Goal: Download file/media

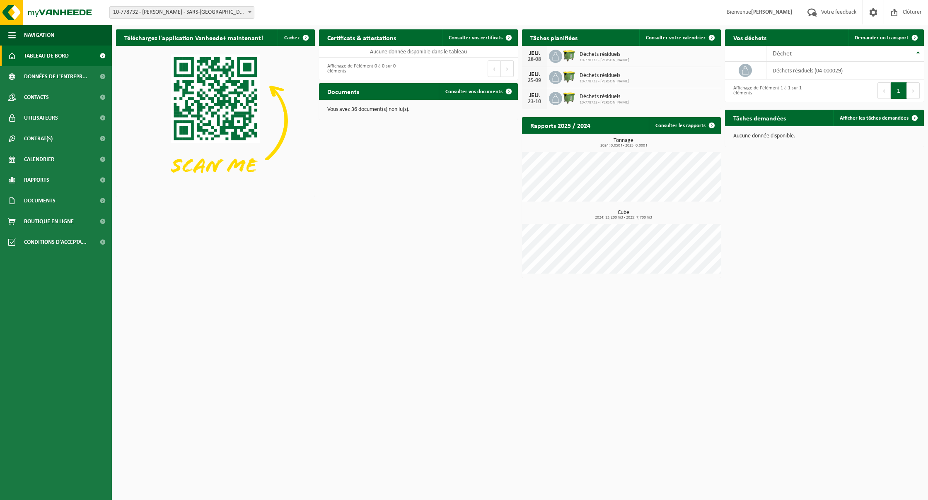
click at [164, 7] on span "10-778732 - [PERSON_NAME] - SARS-[GEOGRAPHIC_DATA]" at bounding box center [182, 13] width 144 height 12
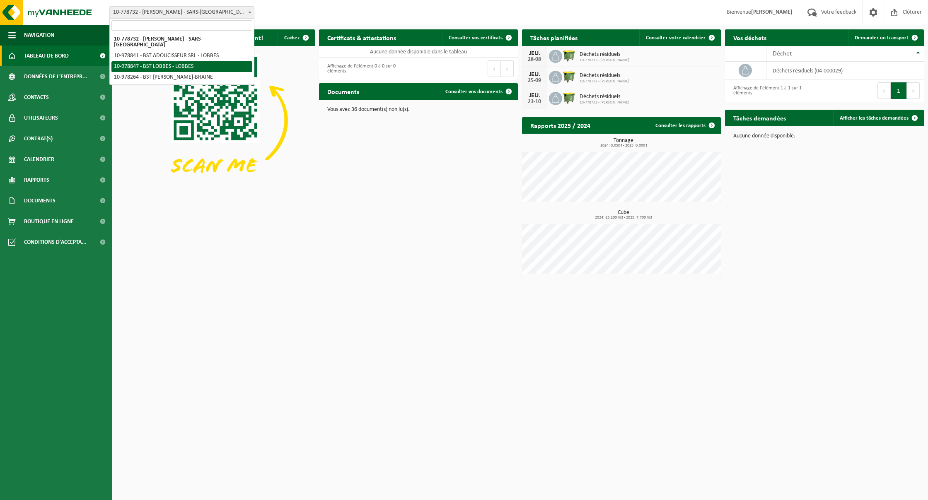
select select "160343"
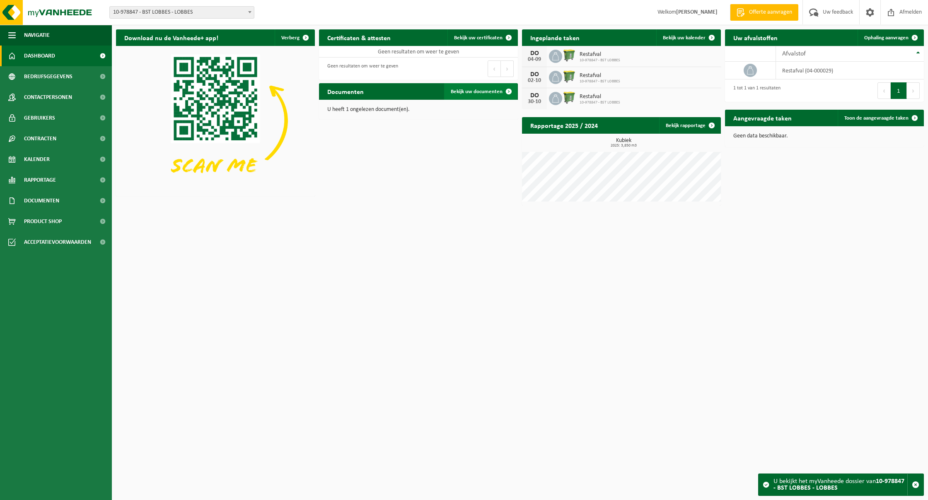
click at [497, 89] on link "Bekijk uw documenten" at bounding box center [480, 91] width 73 height 17
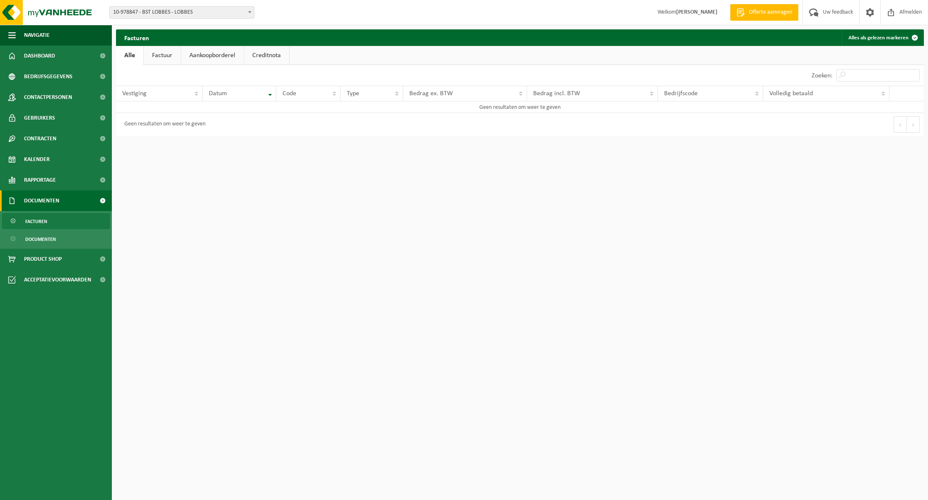
click at [179, 10] on span "10-978847 - BST LOBBES - LOBBES" at bounding box center [182, 13] width 144 height 12
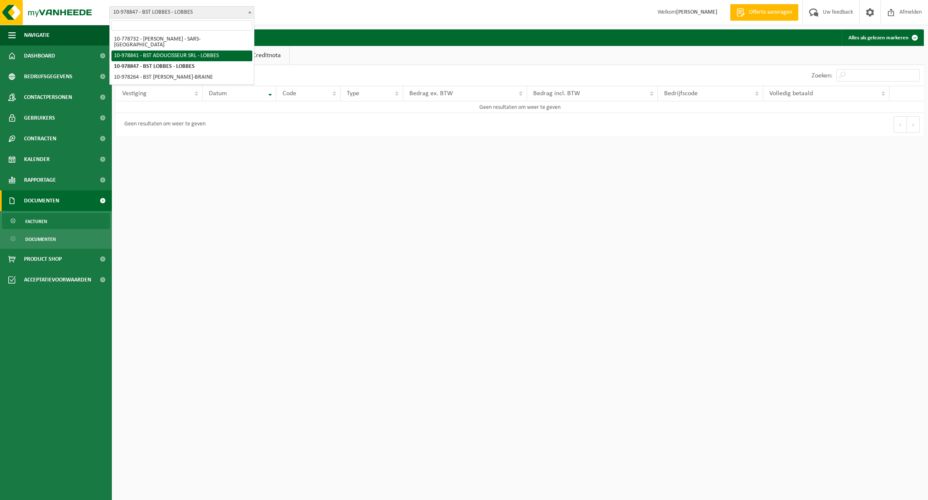
select select "160338"
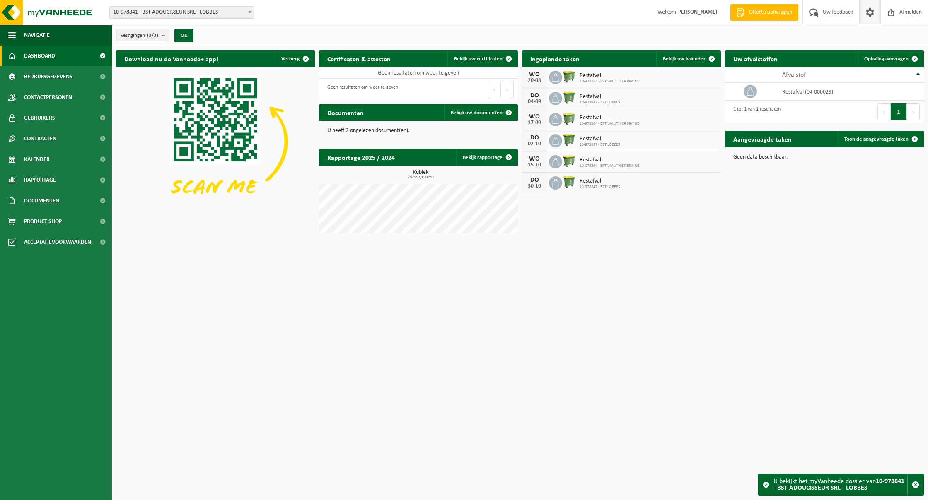
click at [872, 14] on span at bounding box center [870, 12] width 12 height 24
click at [487, 107] on link "Bekijk uw documenten" at bounding box center [480, 112] width 73 height 17
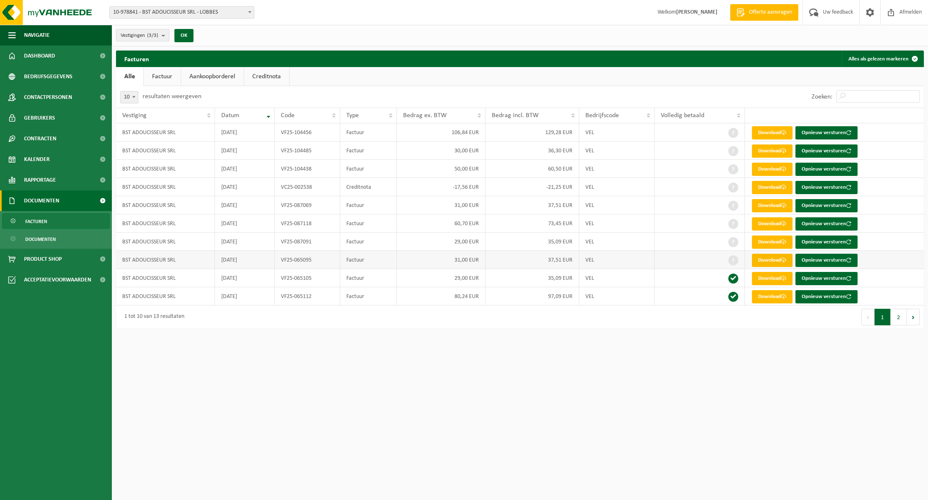
click at [765, 258] on link "Download" at bounding box center [772, 260] width 41 height 13
click at [764, 243] on link "Download" at bounding box center [772, 242] width 41 height 13
click at [780, 223] on link "Download" at bounding box center [772, 223] width 41 height 13
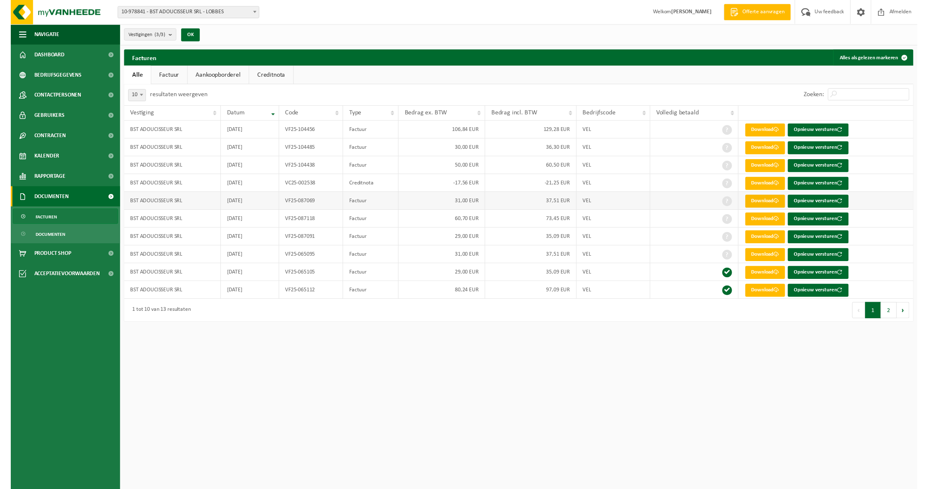
scroll to position [0, 0]
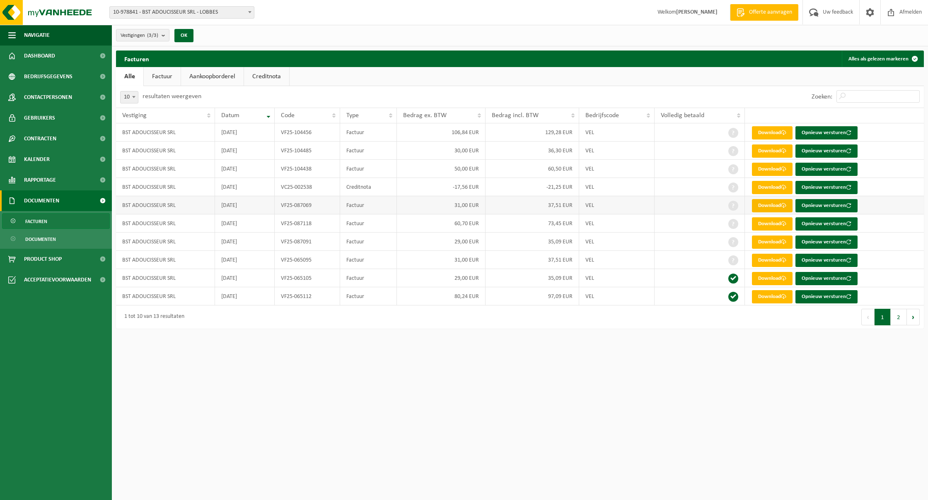
click at [770, 202] on link "Download" at bounding box center [772, 205] width 41 height 13
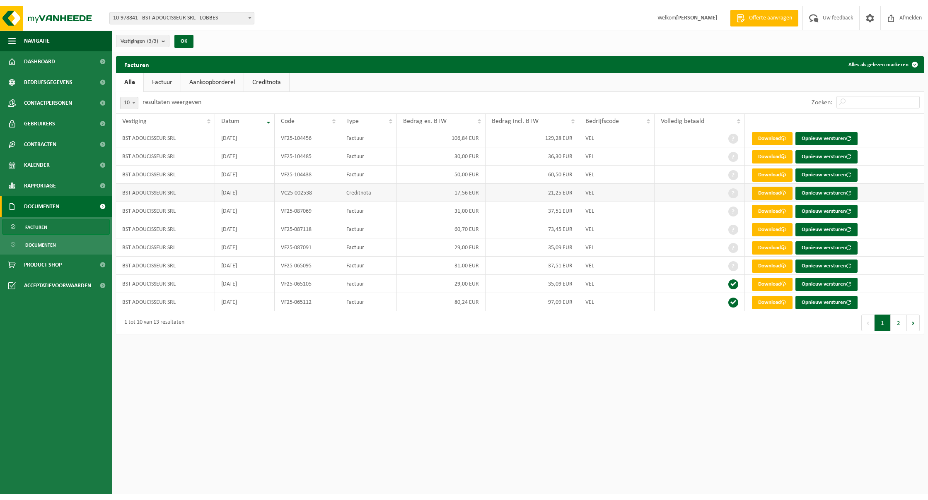
scroll to position [0, 0]
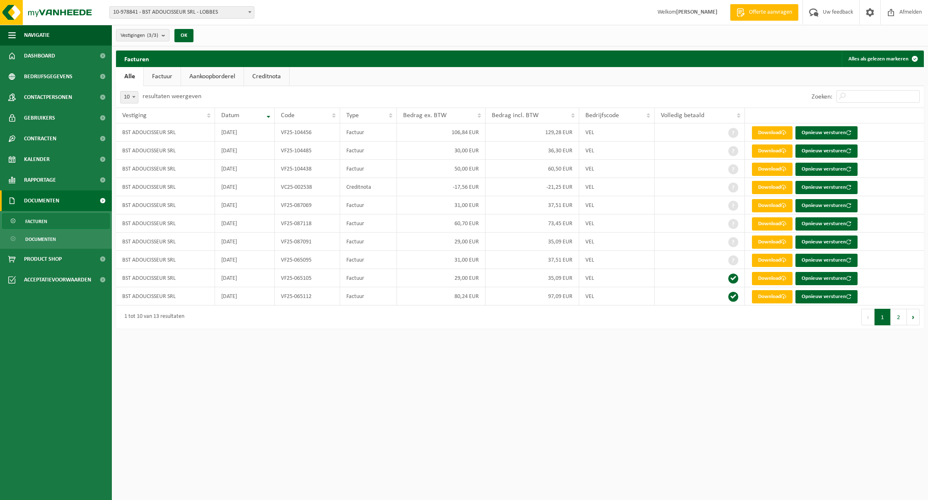
click at [705, 379] on html "Vestiging: 10-778732 - PAUWELS SEBASTIEN - SARS-LA-BUISSIÈRE 10-978841 - BST AD…" at bounding box center [464, 250] width 928 height 500
click at [774, 188] on link "Download" at bounding box center [772, 187] width 41 height 13
drag, startPoint x: 614, startPoint y: 380, endPoint x: 642, endPoint y: 256, distance: 127.1
click at [614, 380] on html "Vestiging: 10-778732 - PAUWELS SEBASTIEN - SARS-LA-BUISSIÈRE 10-978841 - BST AD…" at bounding box center [464, 250] width 928 height 500
click at [765, 169] on link "Download" at bounding box center [772, 169] width 41 height 13
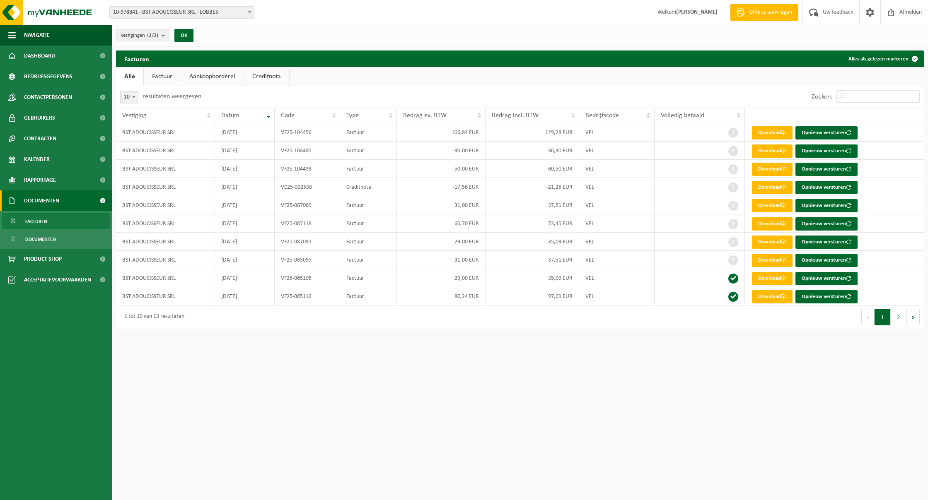
click at [646, 452] on html "Vestiging: 10-778732 - PAUWELS SEBASTIEN - SARS-LA-BUISSIÈRE 10-978841 - BST AD…" at bounding box center [464, 250] width 928 height 500
click at [770, 149] on link "Download" at bounding box center [772, 151] width 41 height 13
click at [655, 417] on html "Vestiging: 10-778732 - PAUWELS SEBASTIEN - SARS-LA-BUISSIÈRE 10-978841 - BST AD…" at bounding box center [464, 250] width 928 height 500
click at [766, 130] on link "Download" at bounding box center [772, 132] width 41 height 13
click at [522, 89] on div "Zoeken:" at bounding box center [722, 97] width 404 height 22
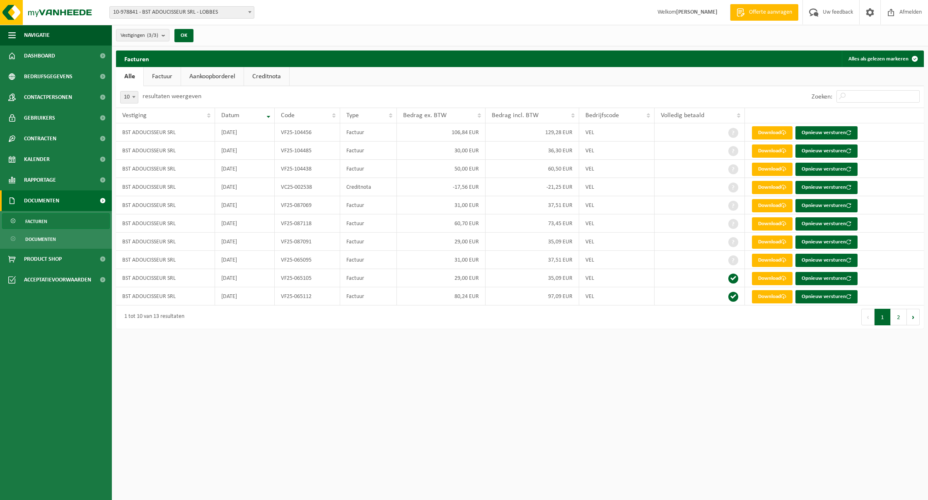
click at [160, 10] on span "10-978841 - BST ADOUCISSEUR SRL - LOBBES" at bounding box center [182, 13] width 144 height 12
click at [53, 52] on span "Dashboard" at bounding box center [39, 56] width 31 height 21
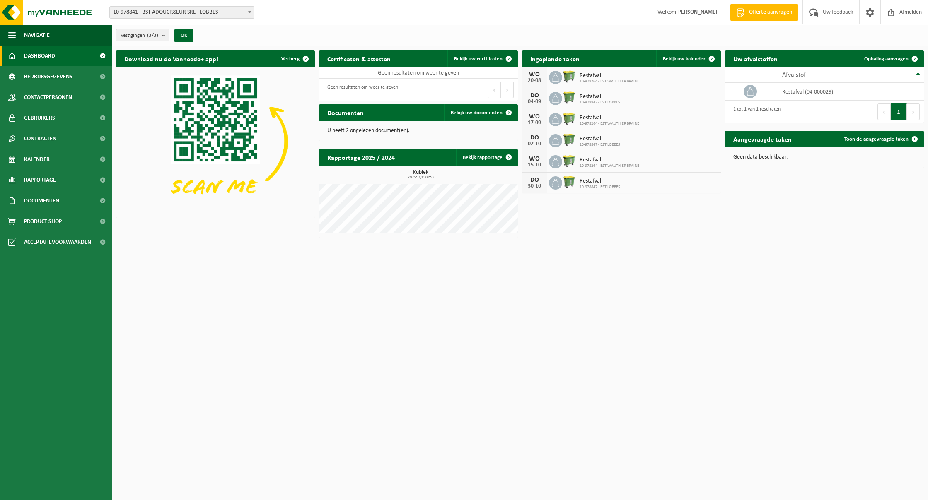
click at [712, 67] on div "WO 20-08 Restafval 10-978264 - BST WAUTHIER BRAINE" at bounding box center [621, 77] width 199 height 21
click at [705, 60] on span at bounding box center [711, 59] width 17 height 17
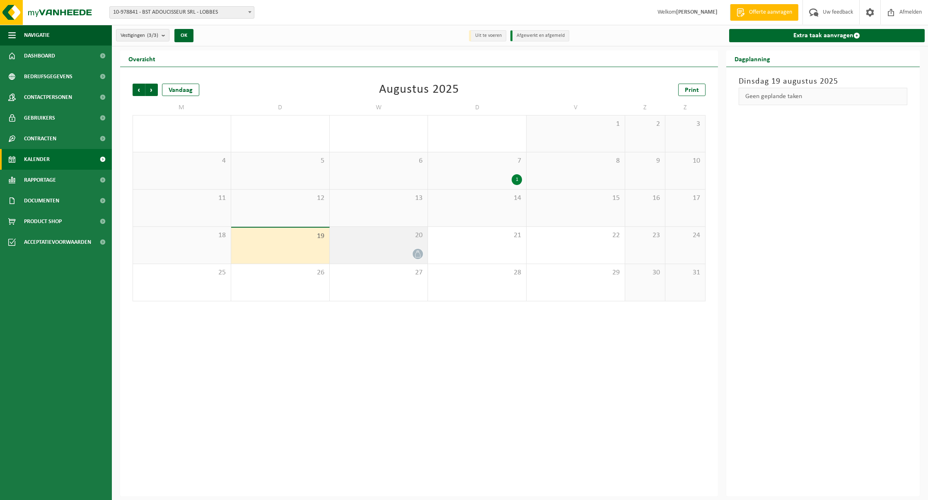
click at [396, 261] on div "20" at bounding box center [379, 245] width 98 height 37
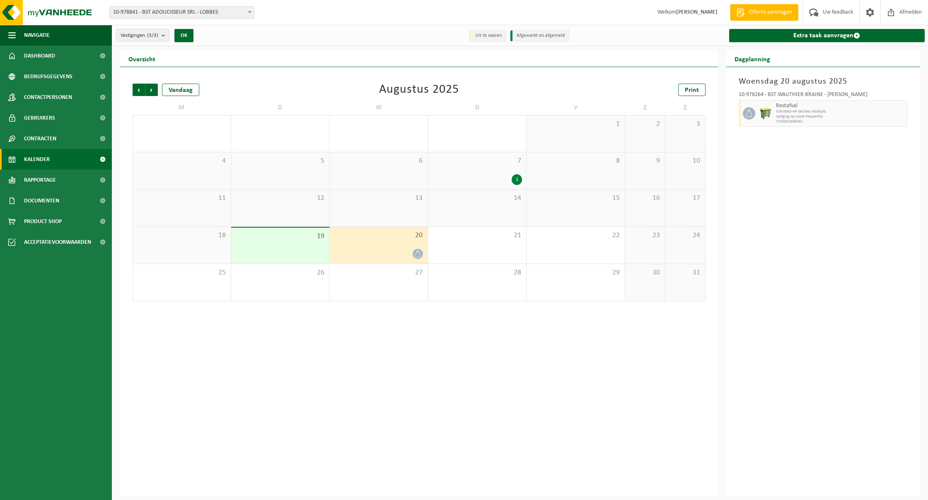
click at [510, 159] on span "7" at bounding box center [477, 161] width 90 height 9
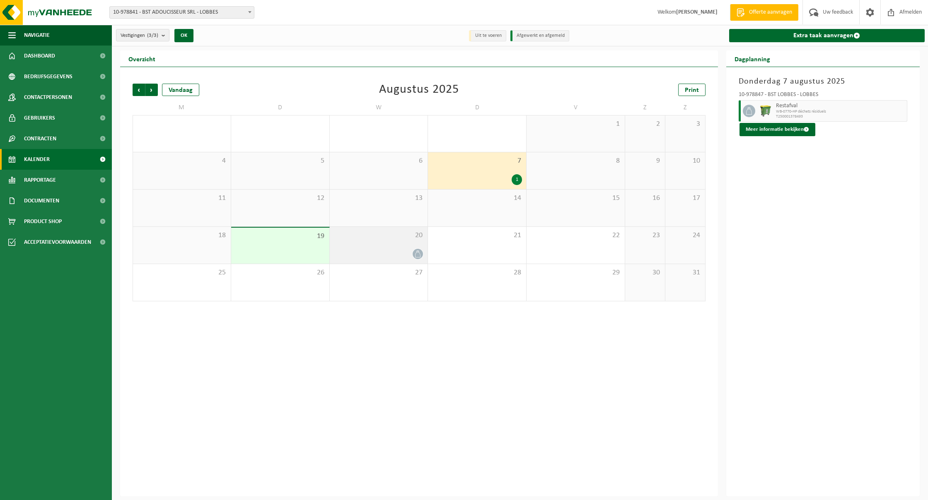
click at [391, 234] on span "20" at bounding box center [379, 235] width 90 height 9
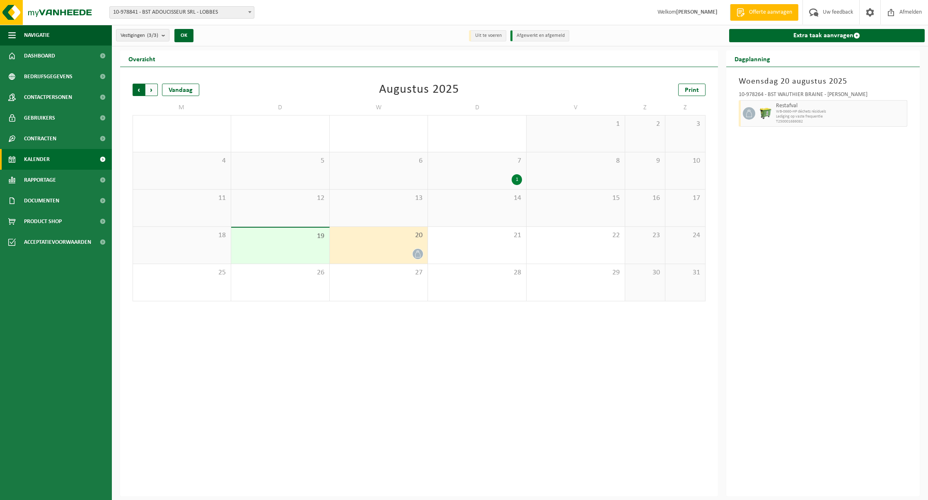
click at [153, 93] on span "Volgende" at bounding box center [151, 90] width 12 height 12
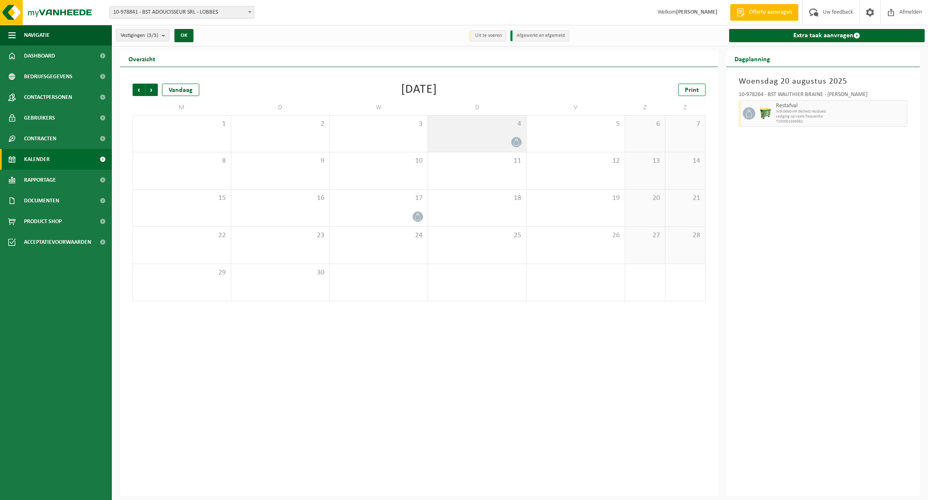
click at [509, 122] on span "4" at bounding box center [477, 124] width 90 height 9
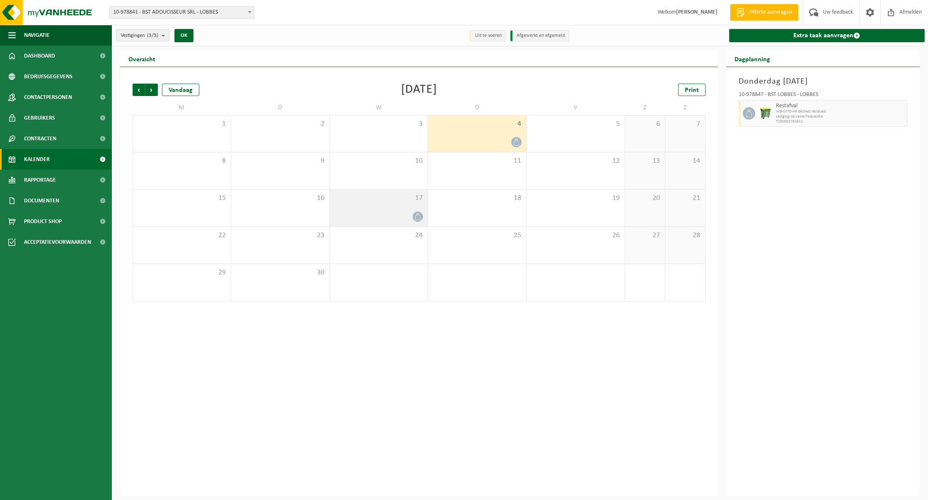
click at [396, 221] on div at bounding box center [379, 216] width 90 height 11
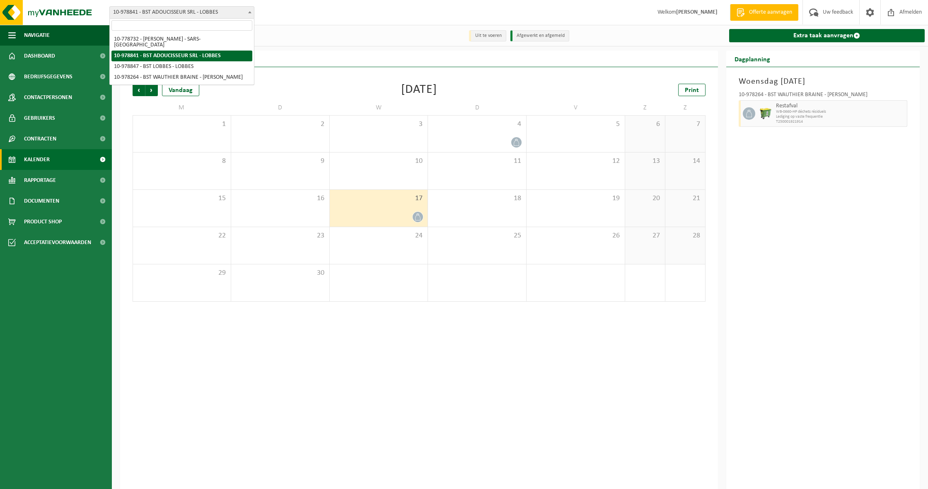
click at [177, 12] on span "10-978841 - BST ADOUCISSEUR SRL - LOBBES" at bounding box center [182, 13] width 144 height 12
select select "25032"
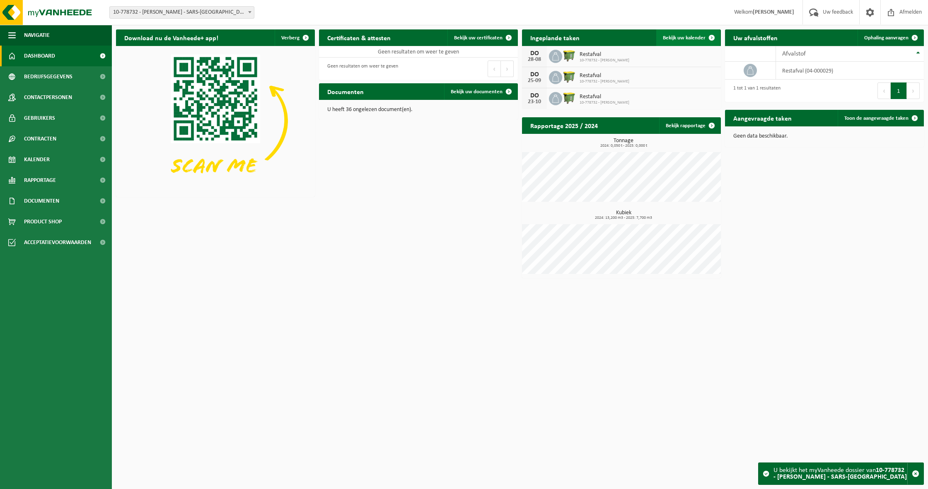
click at [689, 40] on span "Bekijk uw kalender" at bounding box center [684, 37] width 43 height 5
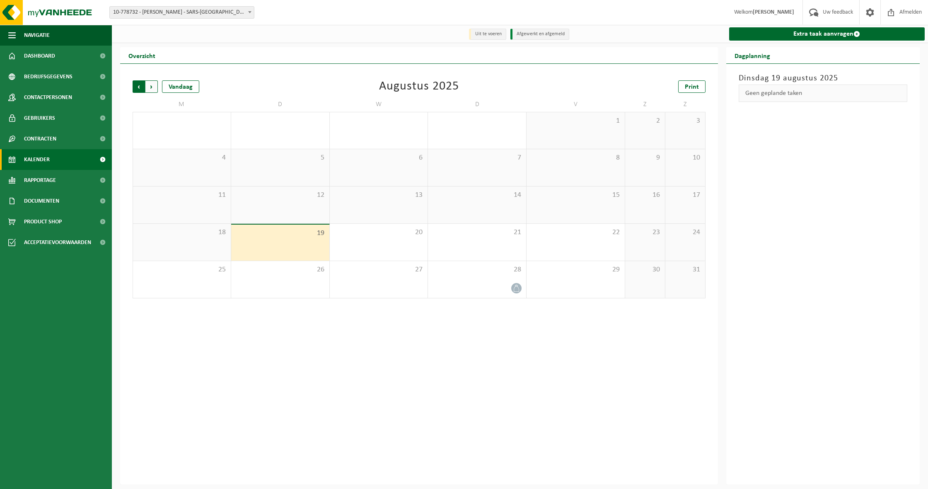
click at [152, 89] on span "Volgende" at bounding box center [151, 86] width 12 height 12
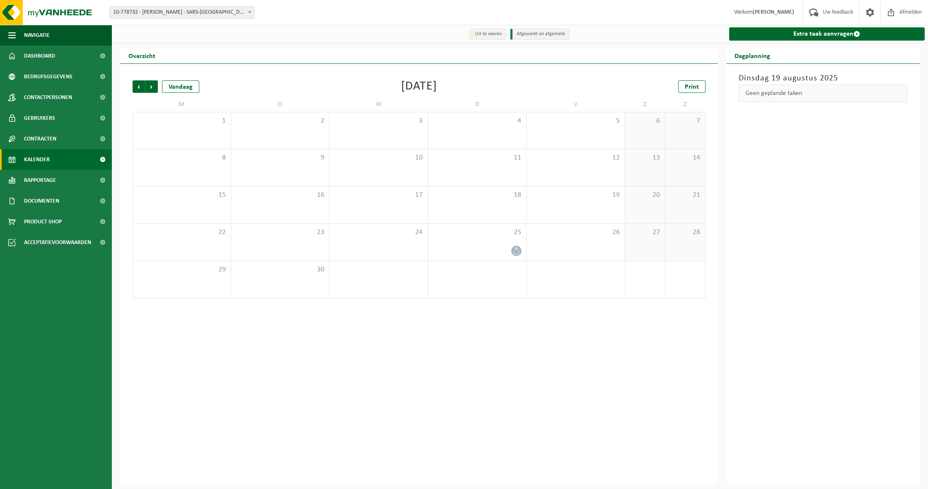
click at [492, 0] on div "Vestiging: 10-778732 - [PERSON_NAME] - SARS-LA-BUISSIÈRE 10-978841 - BST ADOUCI…" at bounding box center [464, 12] width 928 height 25
